Goal: Task Accomplishment & Management: Complete application form

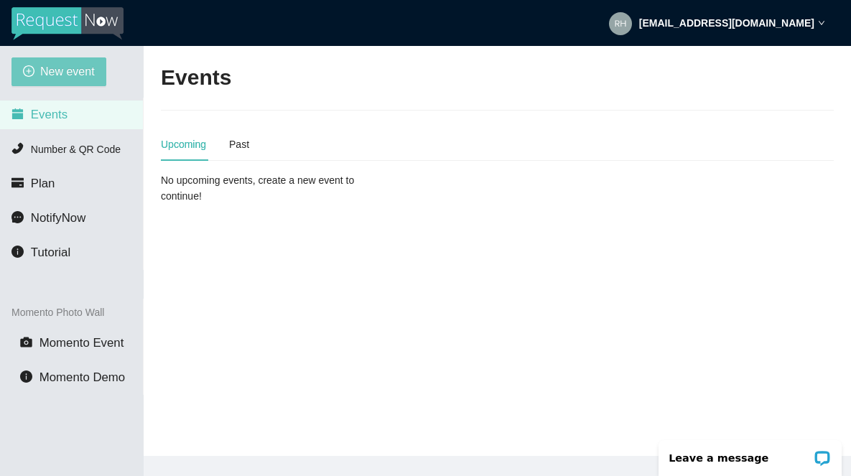
click at [63, 78] on span "New event" at bounding box center [67, 71] width 55 height 18
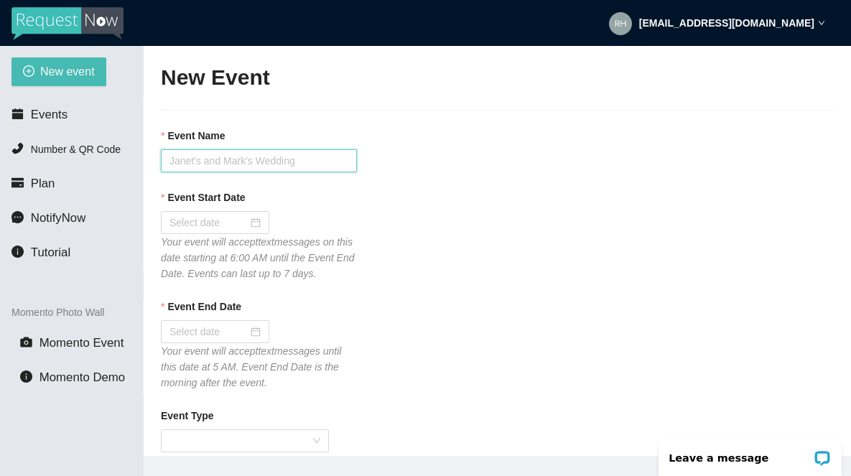
click at [195, 163] on input "Event Name" at bounding box center [259, 160] width 196 height 23
type input "TRAINING"
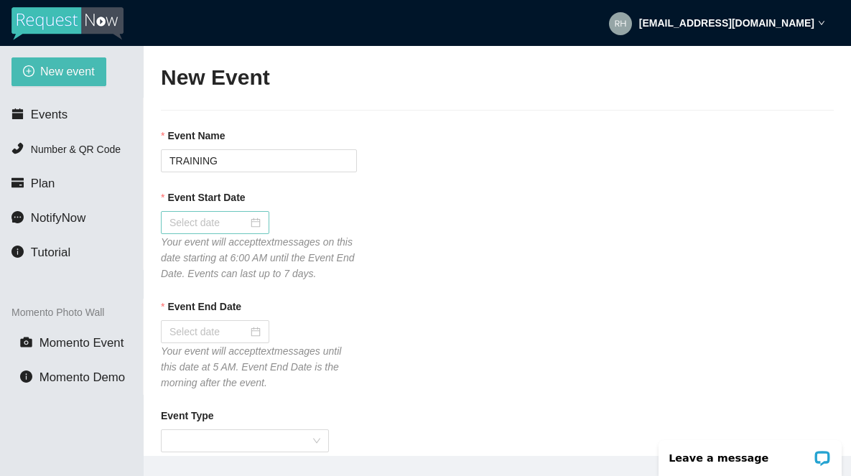
click at [187, 223] on input "Event Start Date" at bounding box center [208, 223] width 78 height 16
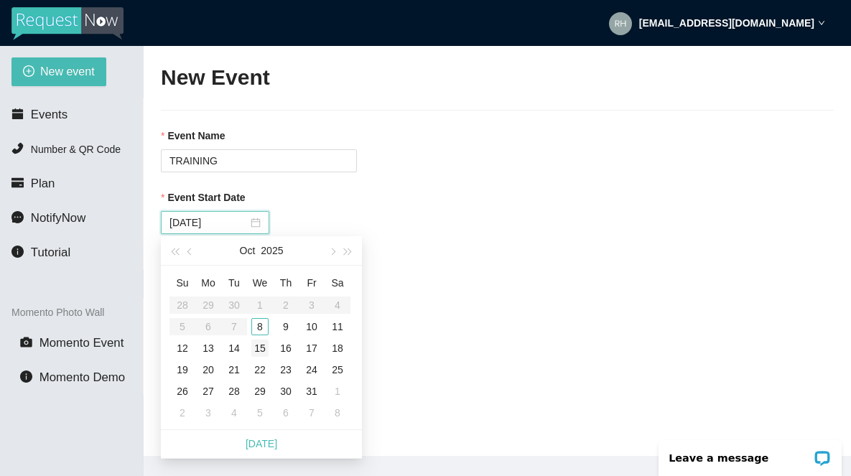
type input "[DATE]"
click at [262, 329] on div "8" at bounding box center [259, 326] width 17 height 17
type input "[DATE]"
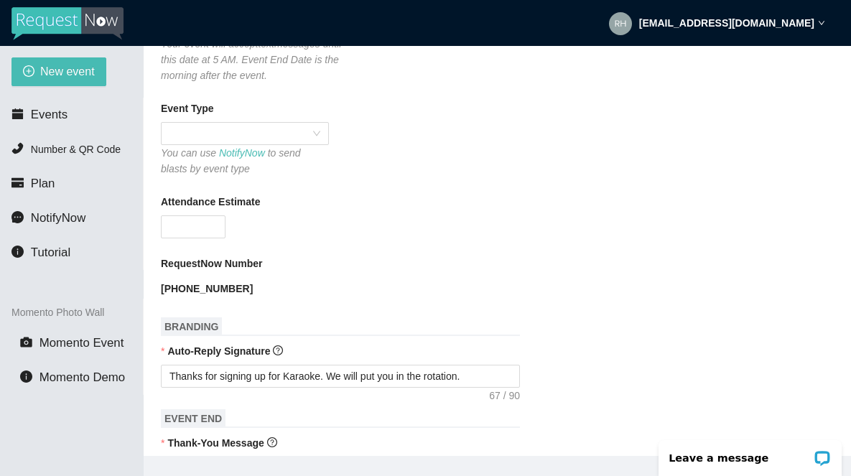
scroll to position [317, 0]
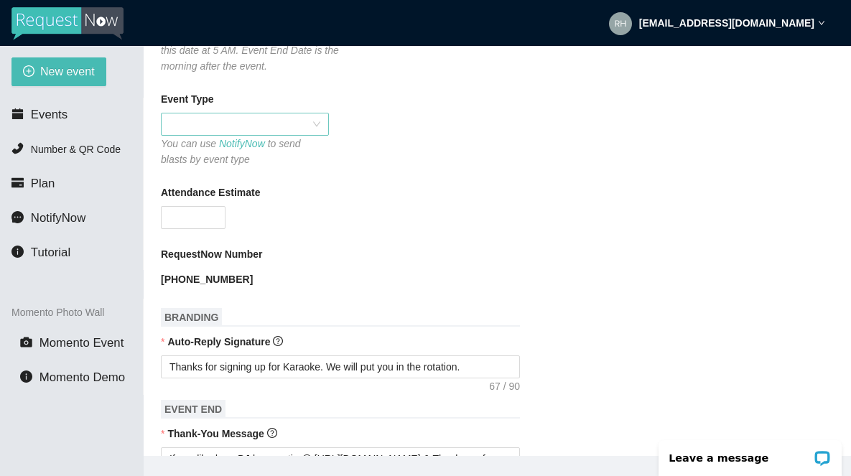
click at [219, 135] on span at bounding box center [244, 124] width 151 height 22
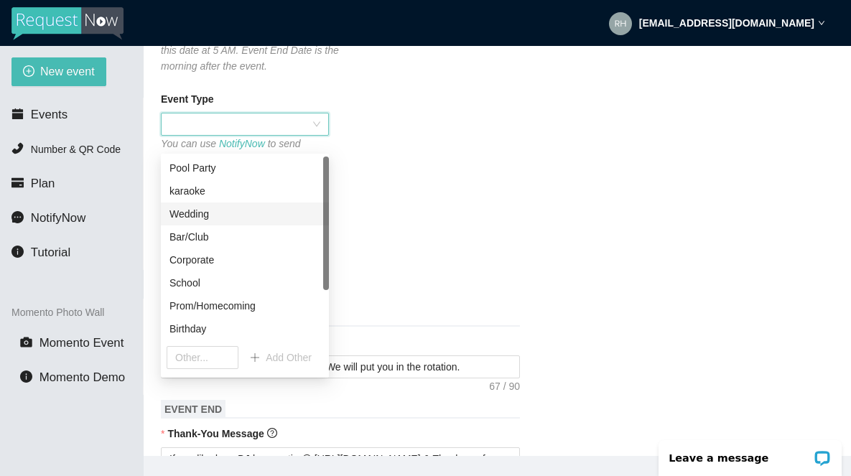
scroll to position [69, 0]
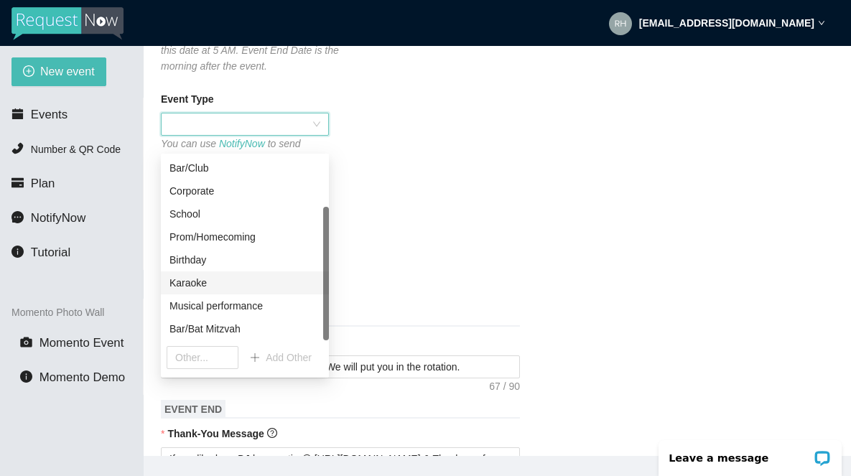
click at [191, 287] on div "Karaoke" at bounding box center [244, 283] width 151 height 16
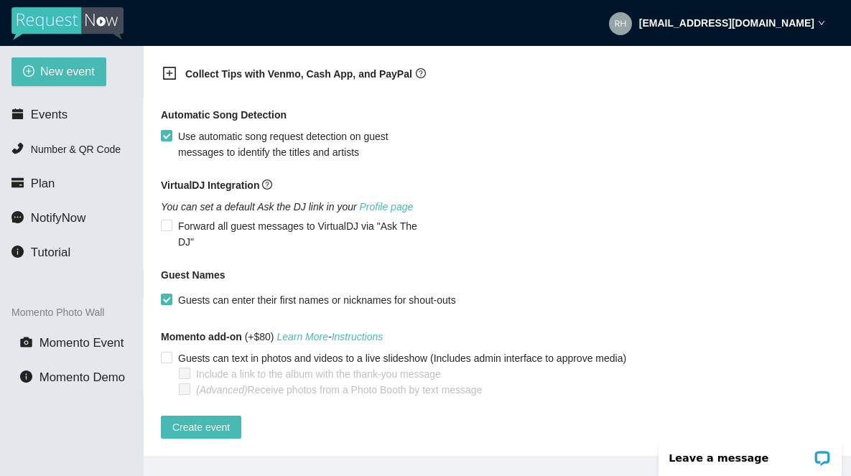
scroll to position [944, 0]
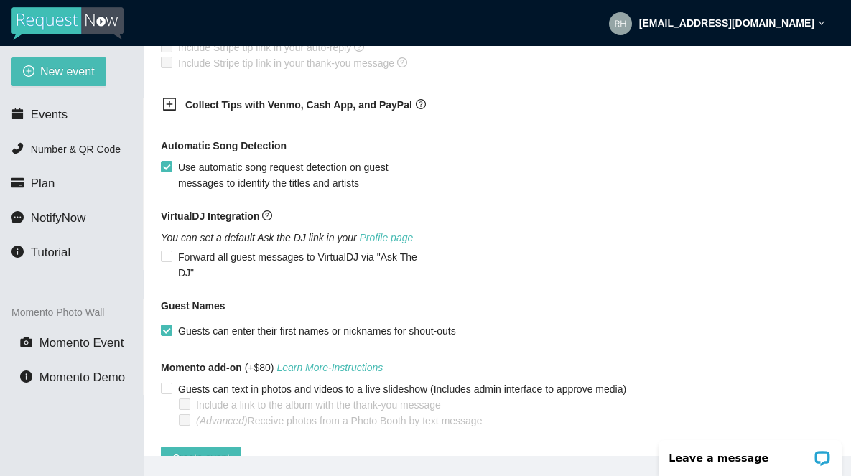
click at [169, 111] on icon "plus-square" at bounding box center [169, 104] width 14 height 14
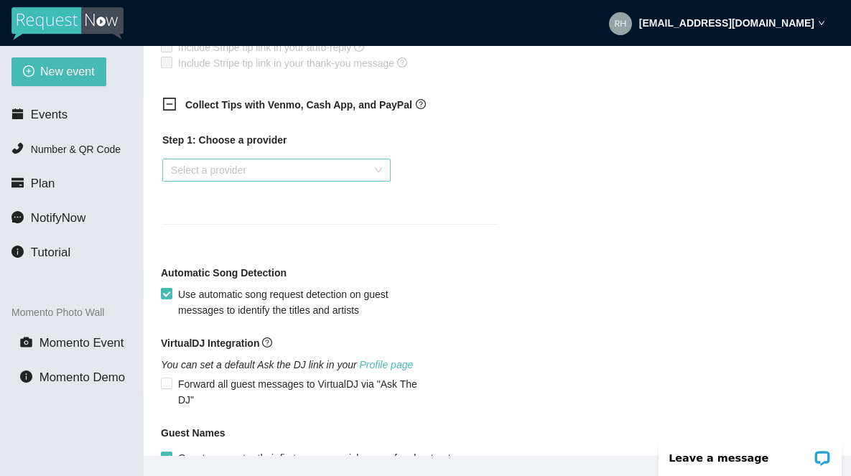
click at [205, 181] on input "search" at bounding box center [271, 170] width 201 height 22
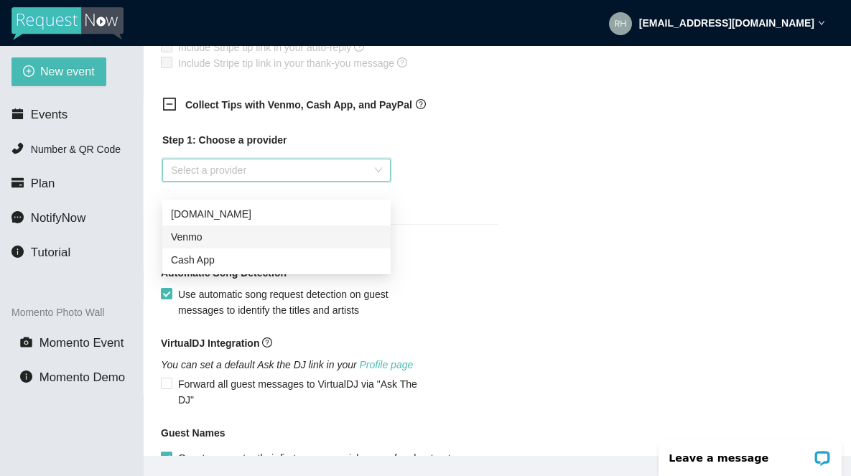
click at [193, 244] on div "Venmo" at bounding box center [276, 237] width 211 height 16
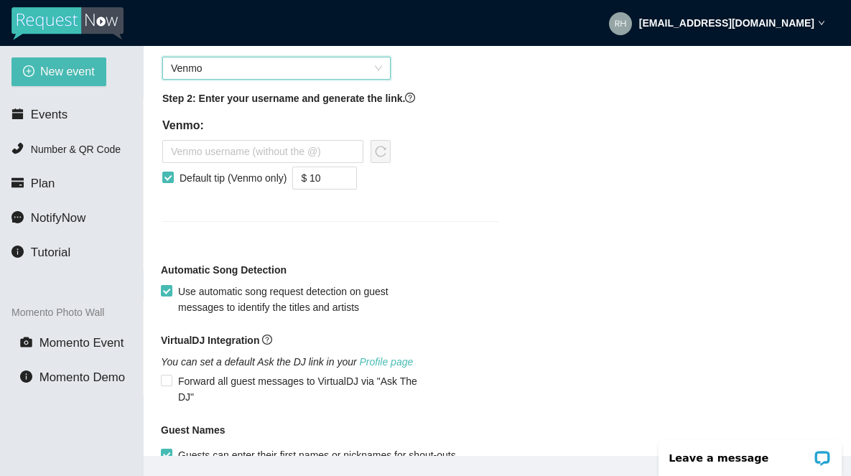
scroll to position [1099, 0]
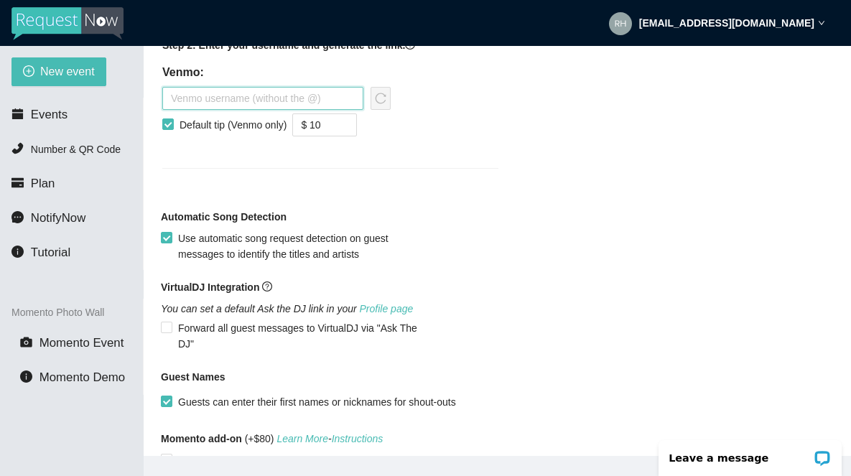
click at [218, 110] on input "text" at bounding box center [262, 98] width 201 height 23
type input "therhythmconnection"
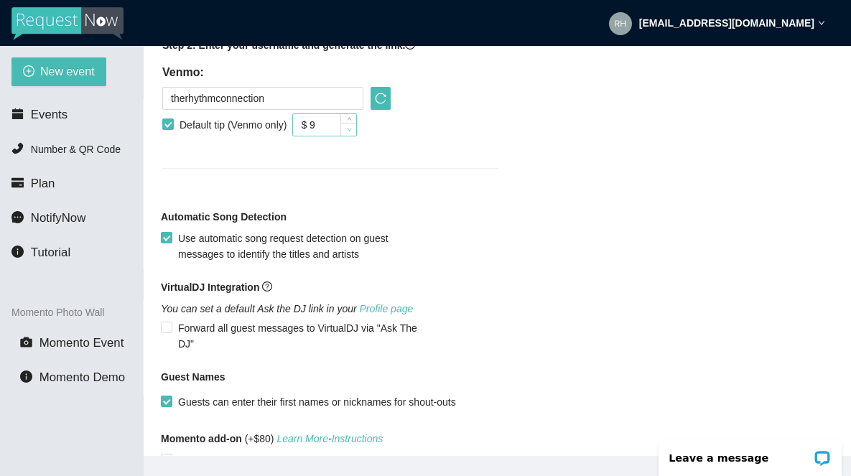
click at [352, 132] on icon "down" at bounding box center [349, 129] width 5 height 5
type input "$ 5"
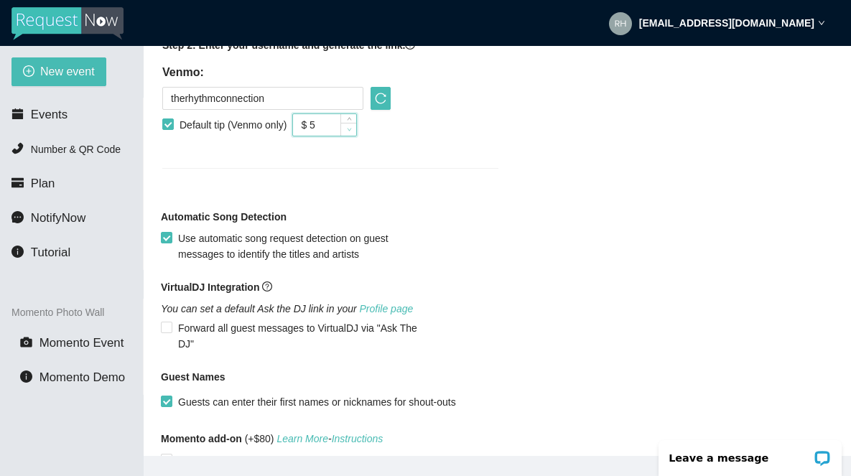
click at [352, 132] on icon "down" at bounding box center [349, 129] width 5 height 5
click at [383, 104] on icon "reload" at bounding box center [380, 98] width 11 height 11
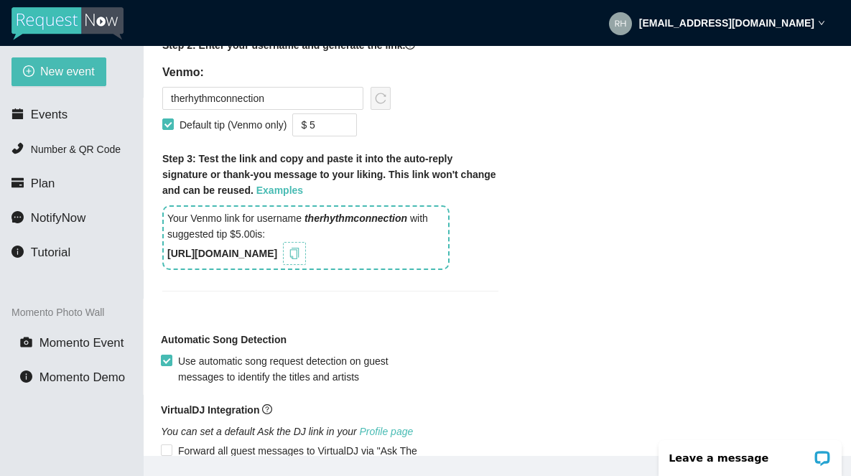
click at [300, 259] on icon "copy" at bounding box center [294, 253] width 11 height 11
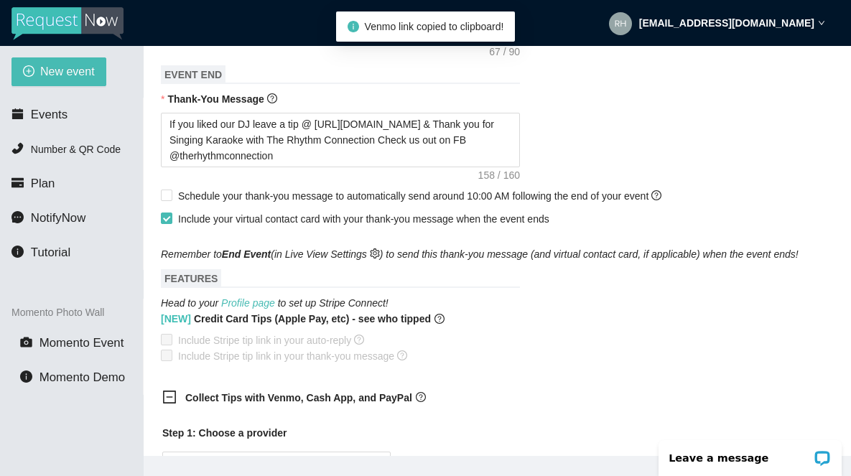
scroll to position [621, 0]
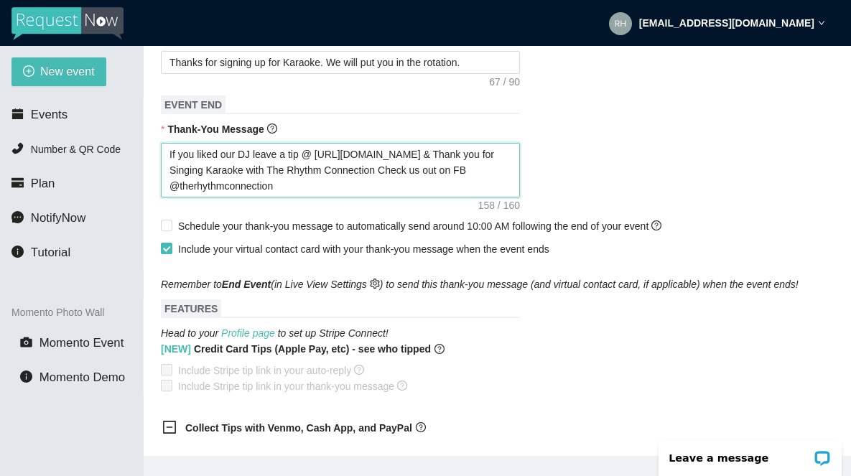
drag, startPoint x: 435, startPoint y: 170, endPoint x: 315, endPoint y: 167, distance: 120.0
click at [315, 167] on textarea "If you liked our DJ leave a tip @ [URL][DOMAIN_NAME] & Thank you for Singing Ka…" at bounding box center [340, 170] width 359 height 55
click at [412, 173] on textarea "If you liked our DJ leave a tip @ [URL][DOMAIN_NAME] & Thank you for Singing Ka…" at bounding box center [340, 170] width 359 height 55
drag, startPoint x: 435, startPoint y: 169, endPoint x: 322, endPoint y: 172, distance: 113.5
click at [322, 172] on textarea "If you liked our DJ leave a tip @ [URL][DOMAIN_NAME] & Thank you for Singing Ka…" at bounding box center [340, 170] width 359 height 55
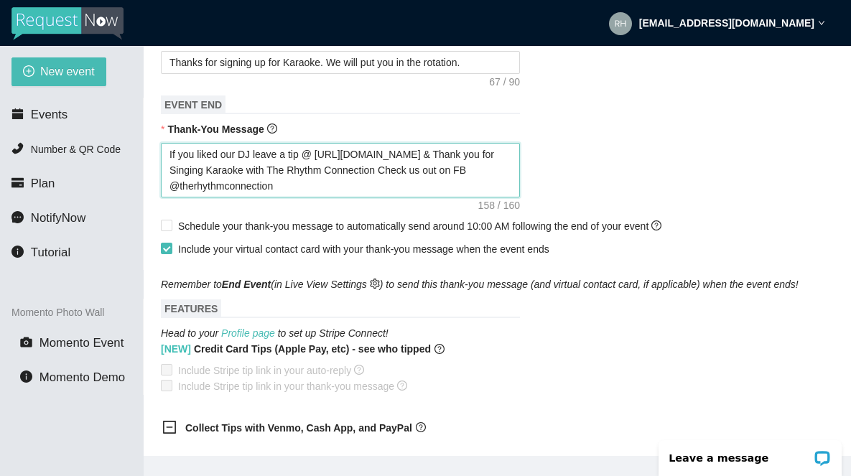
click at [434, 170] on textarea "If you liked our DJ leave a tip @ [URL][DOMAIN_NAME] & Thank you for Singing Ka…" at bounding box center [340, 170] width 359 height 55
drag, startPoint x: 434, startPoint y: 168, endPoint x: 316, endPoint y: 172, distance: 118.5
click at [316, 172] on textarea "If you liked our DJ leave a tip @ [URL][DOMAIN_NAME] & Thank you for Singing Ka…" at bounding box center [340, 170] width 359 height 55
paste textarea "BCiXp"
type textarea "If you liked our DJ leave a tip @ [URL][DOMAIN_NAME] & Thank you for Singing Ka…"
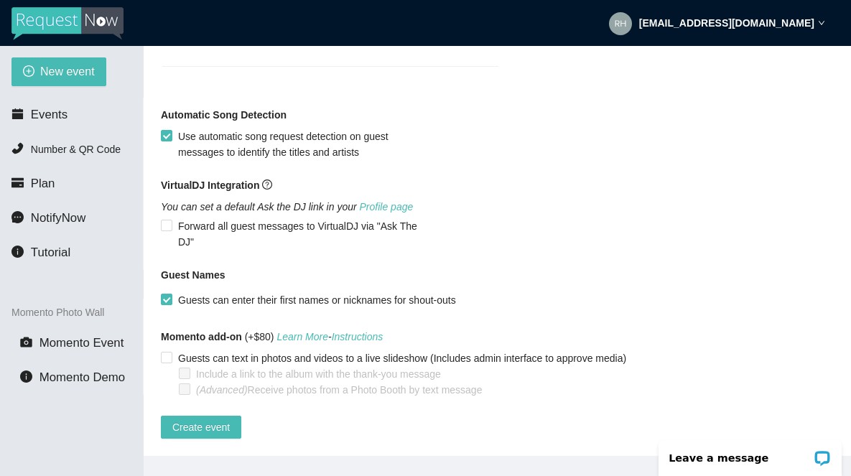
scroll to position [1351, 0]
type textarea "If you liked our DJ leave a tip @ [URL][DOMAIN_NAME] & Thank you for Singing Ka…"
click at [195, 420] on span "Create event" at bounding box center [200, 427] width 57 height 16
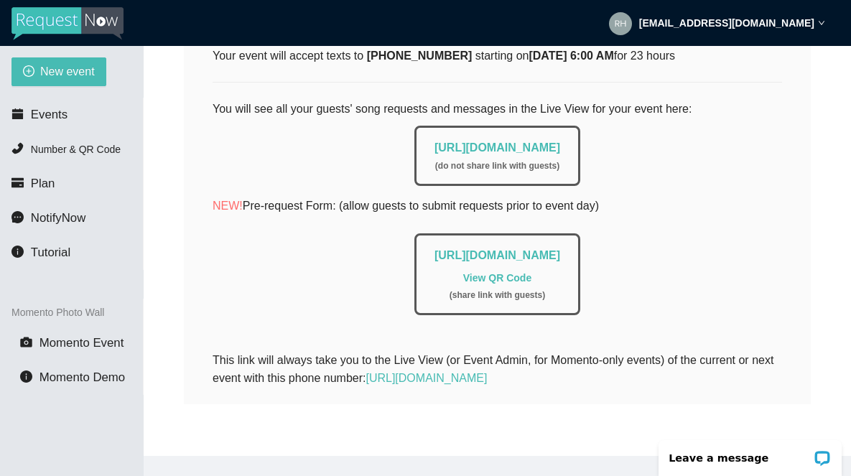
scroll to position [288, 0]
click at [47, 120] on span "Events" at bounding box center [49, 115] width 37 height 14
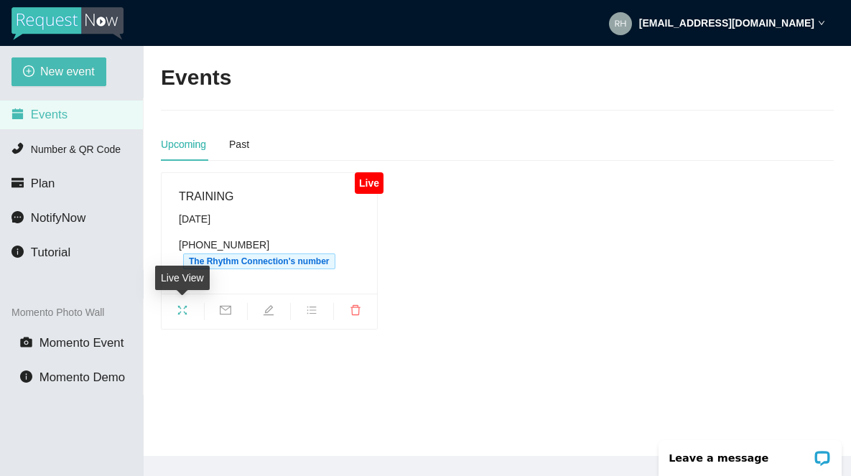
click at [187, 308] on icon "fullscreen" at bounding box center [182, 309] width 11 height 11
